Goal: Find contact information: Find contact information

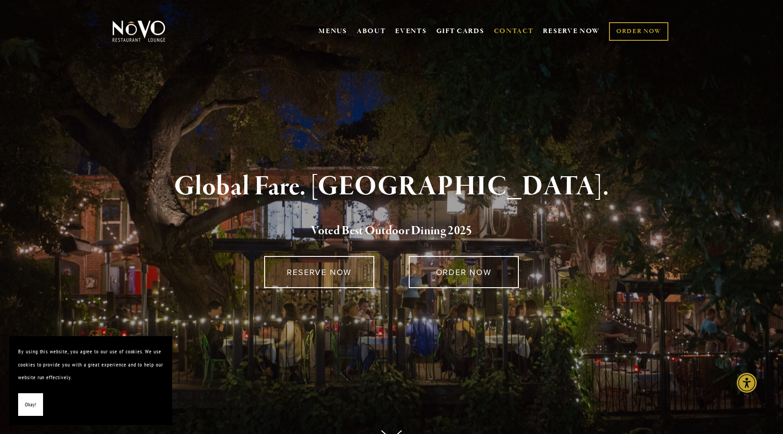
click at [509, 27] on link "CONTACT" at bounding box center [514, 31] width 40 height 17
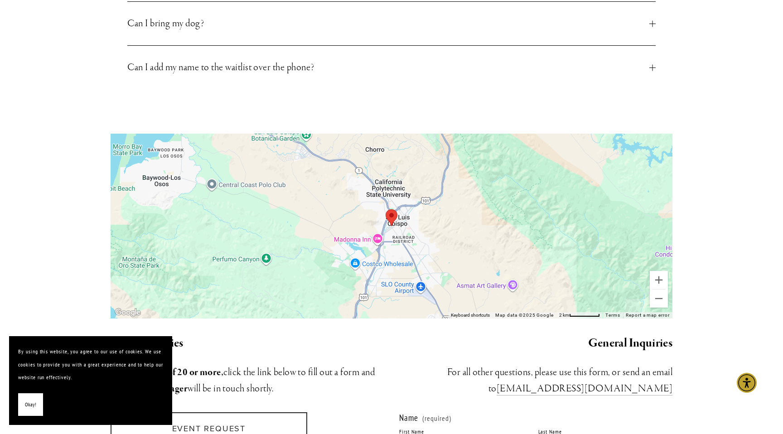
scroll to position [542, 0]
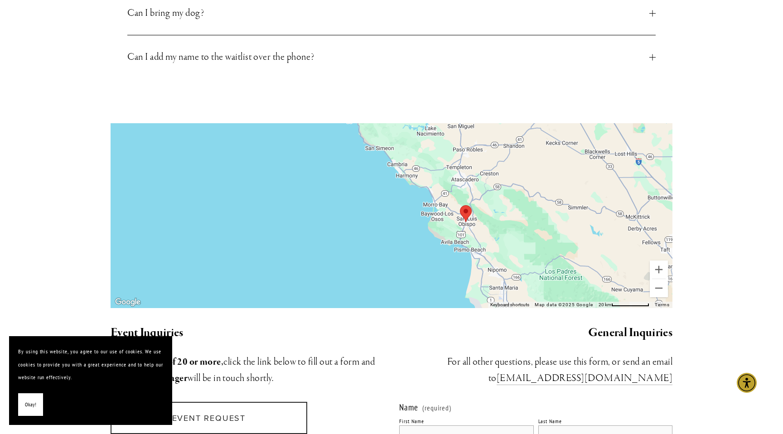
click at [282, 354] on h3 "For all parties of 20 or more, click the link below to fill out a form and our …" at bounding box center [246, 370] width 273 height 33
click at [27, 406] on span "Okay!" at bounding box center [30, 404] width 11 height 13
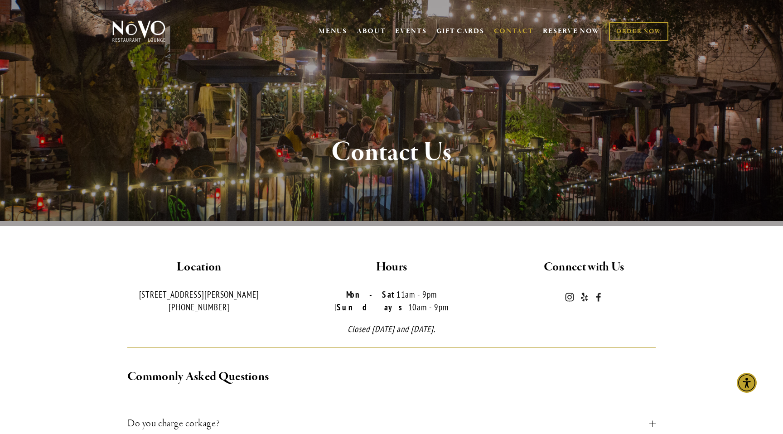
scroll to position [11, 0]
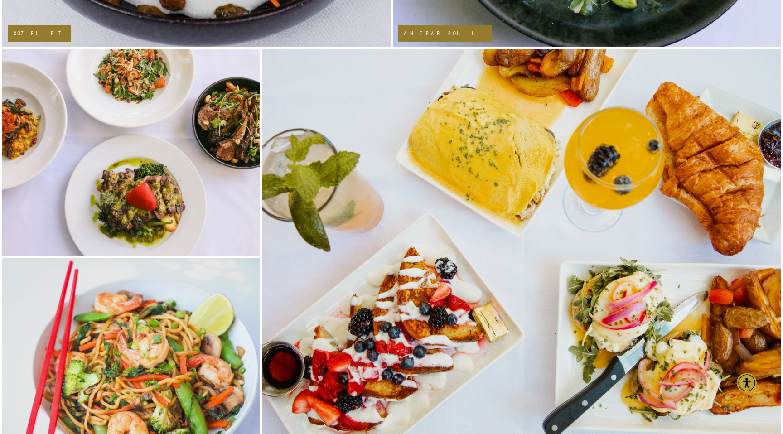
scroll to position [1644, 0]
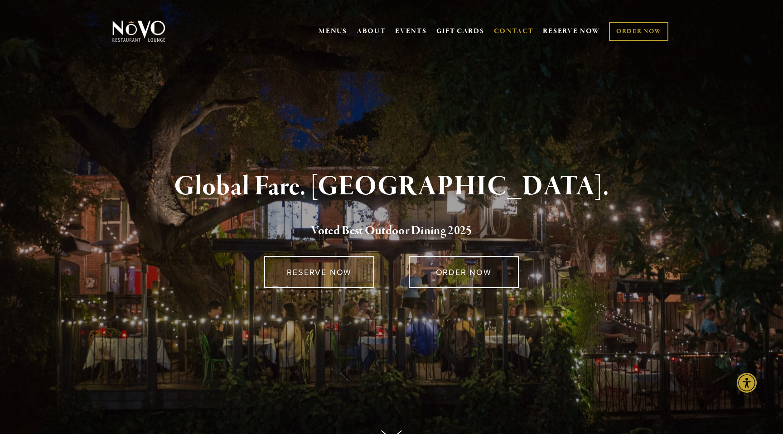
click at [518, 27] on link "CONTACT" at bounding box center [514, 31] width 40 height 17
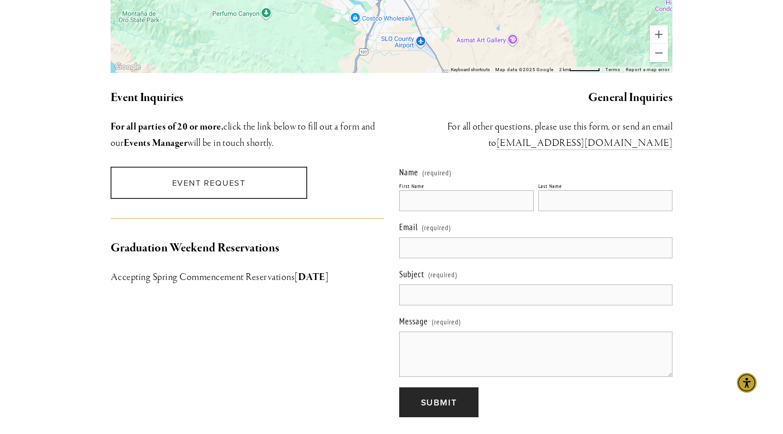
scroll to position [773, 0]
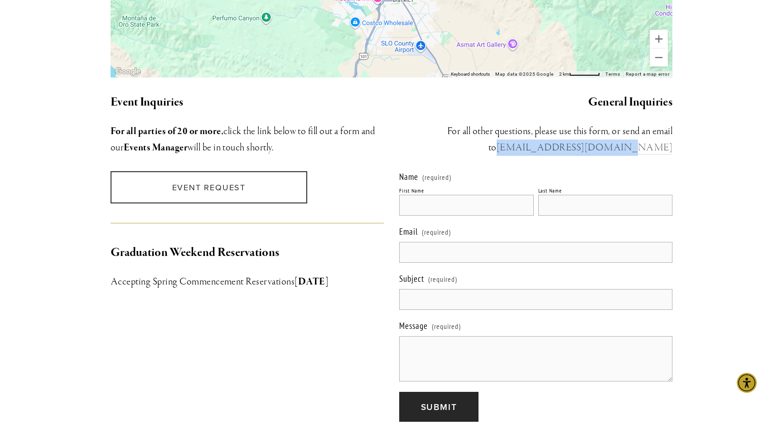
drag, startPoint x: 687, startPoint y: 135, endPoint x: 574, endPoint y: 133, distance: 113.2
copy link "[EMAIL_ADDRESS][DOMAIN_NAME]"
